Goal: Information Seeking & Learning: Learn about a topic

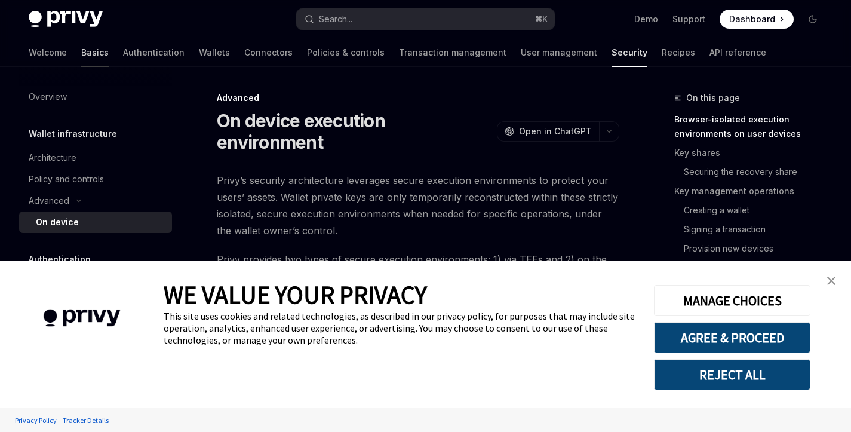
click at [81, 54] on link "Basics" at bounding box center [94, 52] width 27 height 29
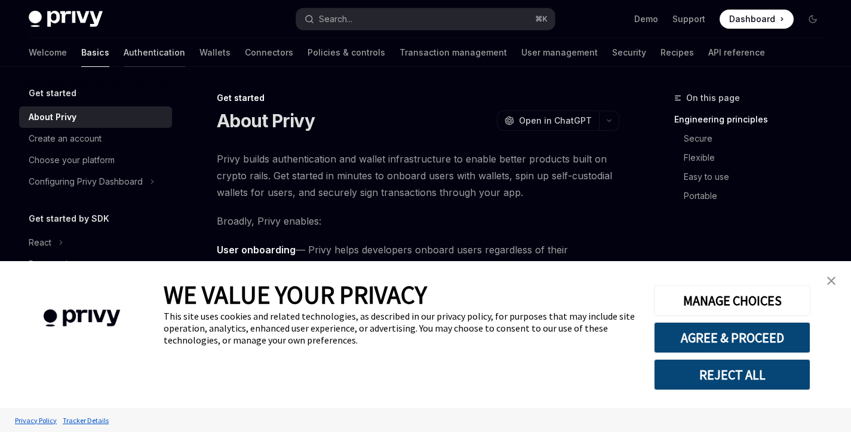
click at [124, 52] on link "Authentication" at bounding box center [155, 52] width 62 height 29
type textarea "*"
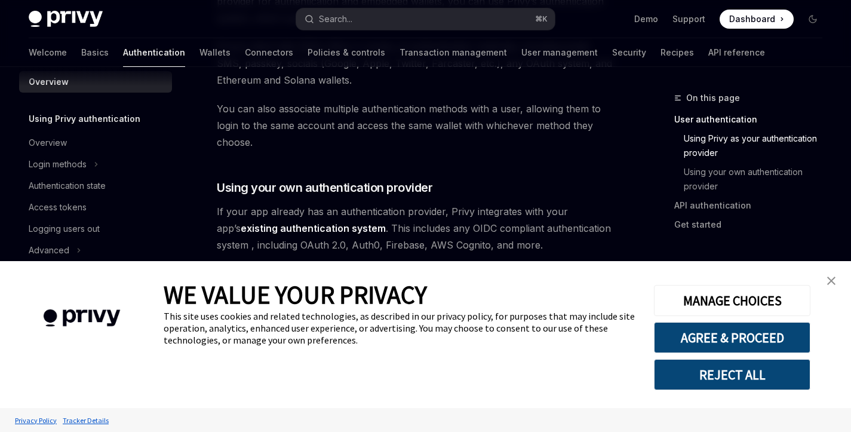
scroll to position [532, 0]
click at [445, 14] on button "Search... ⌘ K" at bounding box center [425, 19] width 258 height 22
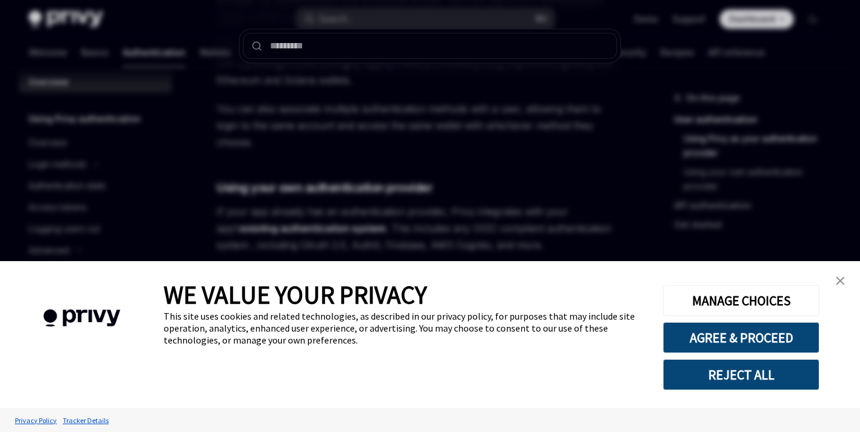
click at [745, 18] on div at bounding box center [430, 216] width 860 height 432
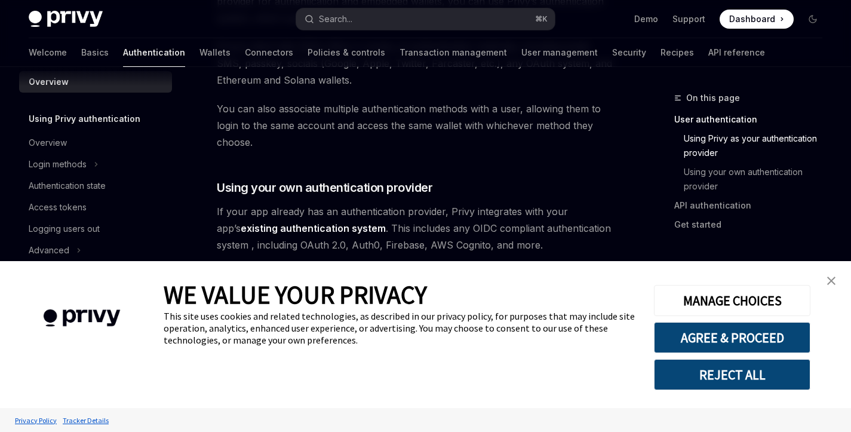
click at [746, 18] on span "Dashboard" at bounding box center [753, 19] width 46 height 12
